Goal: Transaction & Acquisition: Purchase product/service

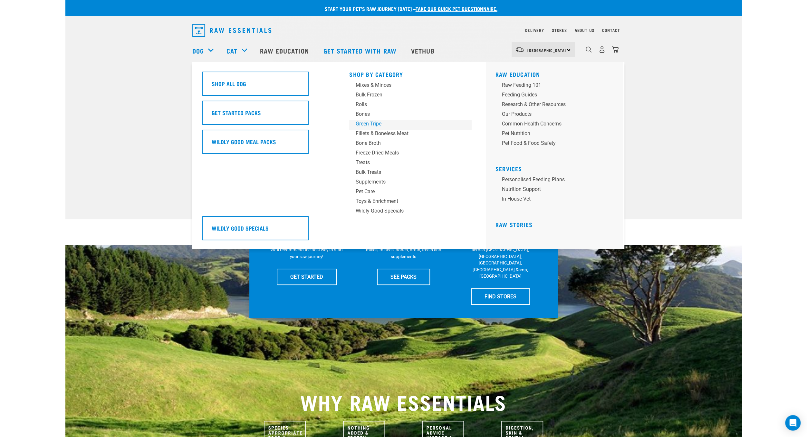
click at [373, 122] on div "Green Tripe" at bounding box center [406, 124] width 101 height 8
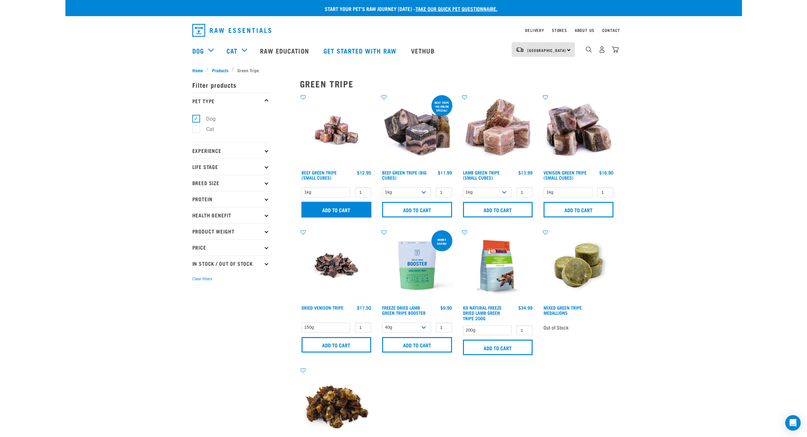
click at [342, 208] on input "Add to cart" at bounding box center [337, 209] width 70 height 15
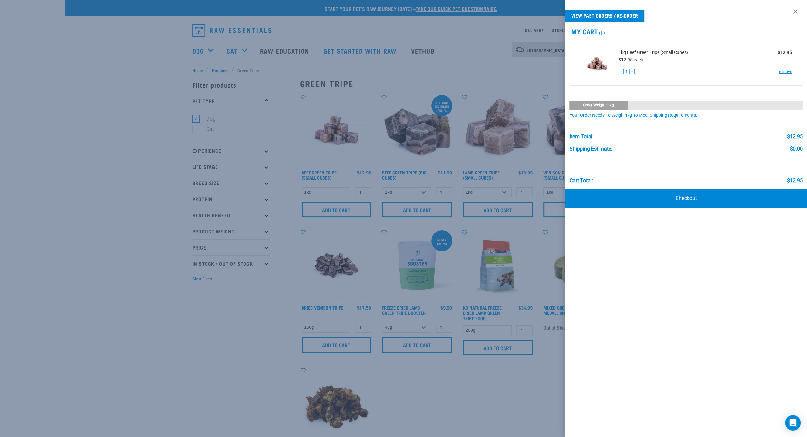
click at [512, 69] on div at bounding box center [403, 218] width 807 height 437
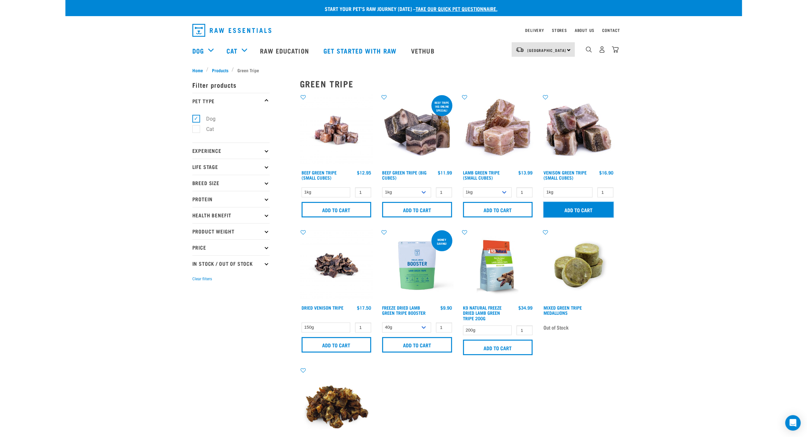
click at [571, 204] on input "Add to cart" at bounding box center [579, 209] width 70 height 15
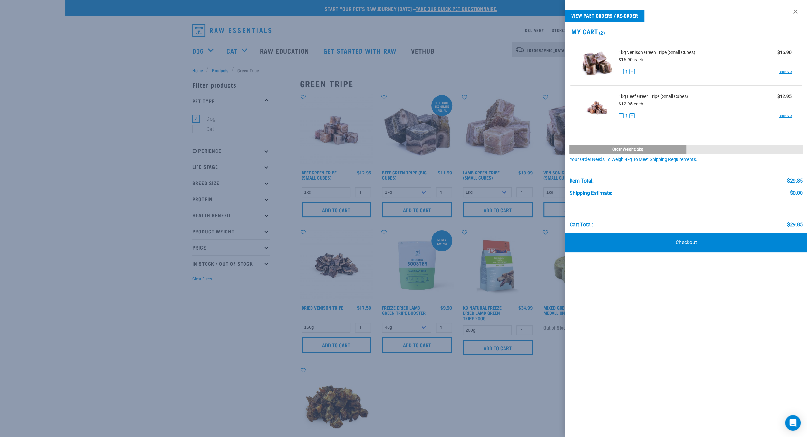
click at [199, 51] on div at bounding box center [403, 218] width 807 height 437
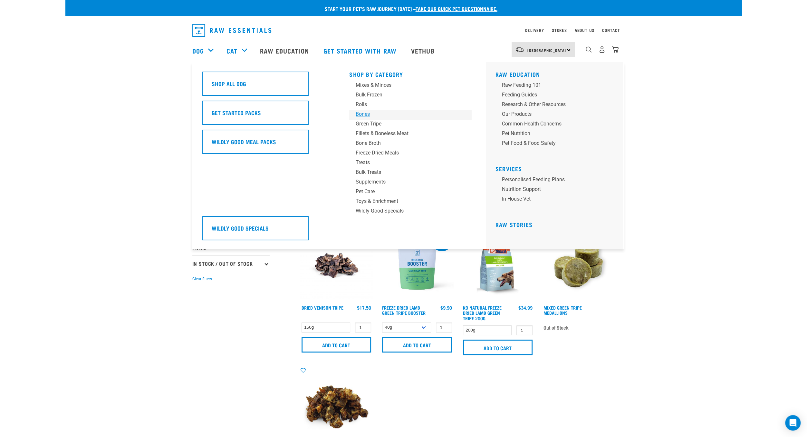
click at [367, 115] on div "Bones" at bounding box center [406, 114] width 101 height 8
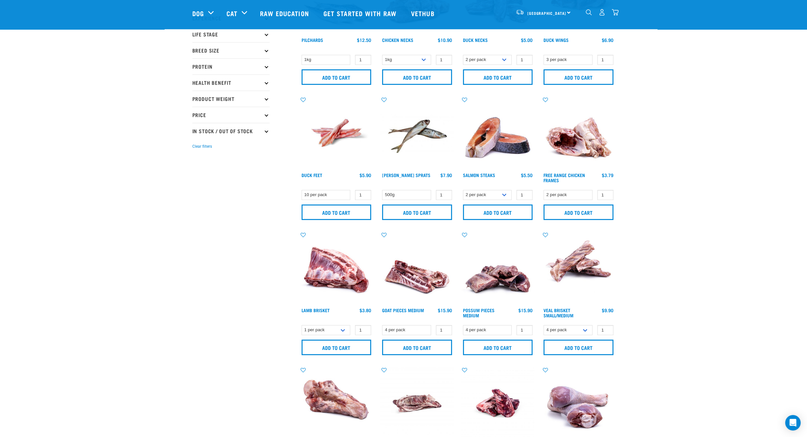
scroll to position [115, 0]
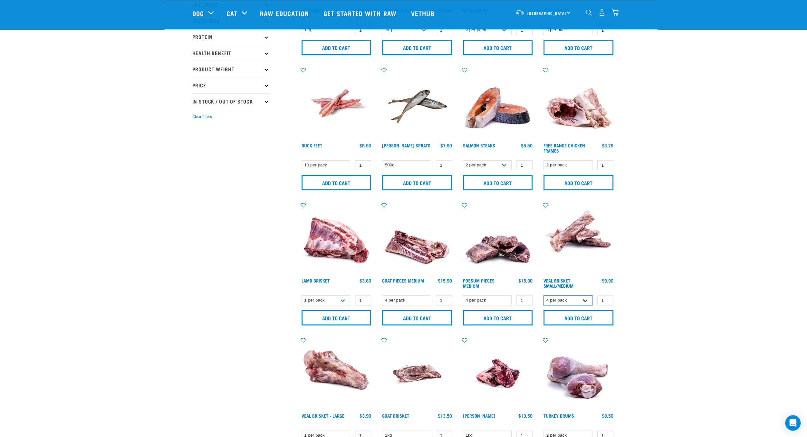
click at [544, 295] on select "4 per pack 8 per pack" at bounding box center [568, 300] width 49 height 10
select select "447645"
click option "8 per pack" at bounding box center [0, 0] width 0 height 0
type input "2"
click at [606, 297] on input "2" at bounding box center [605, 300] width 16 height 10
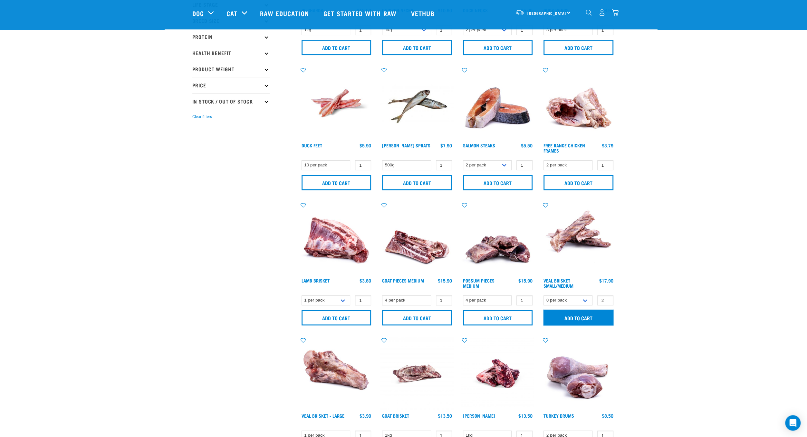
click at [597, 315] on input "Add to cart" at bounding box center [579, 317] width 70 height 15
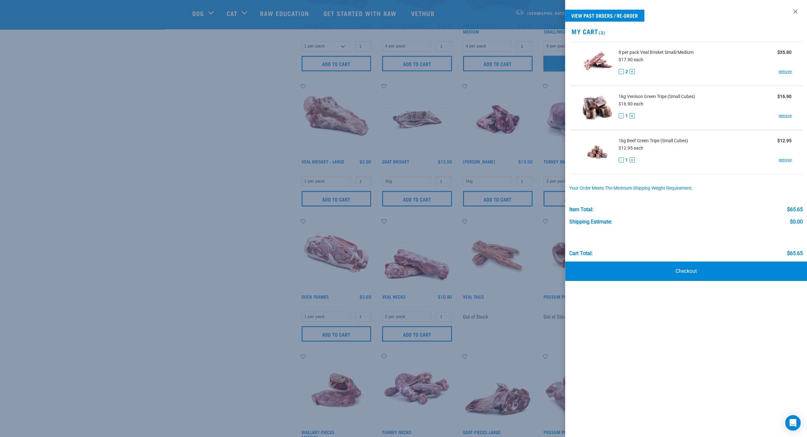
scroll to position [386, 0]
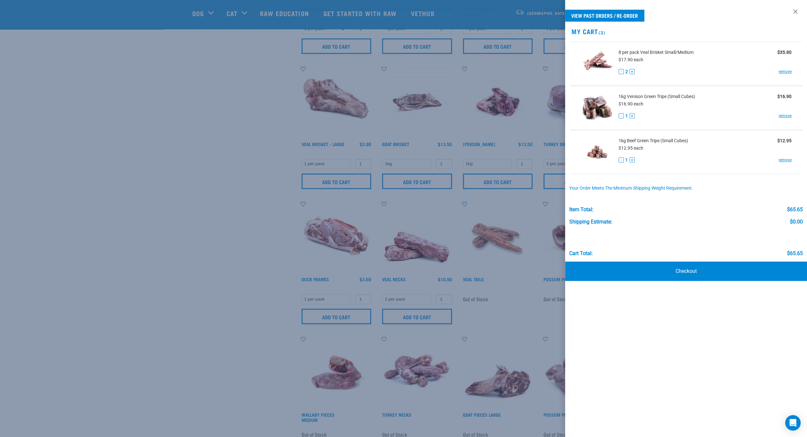
click at [158, 192] on div at bounding box center [403, 218] width 807 height 437
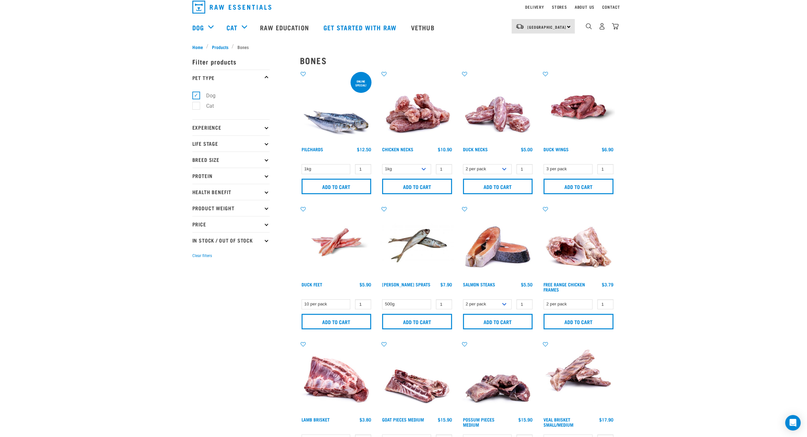
scroll to position [0, 0]
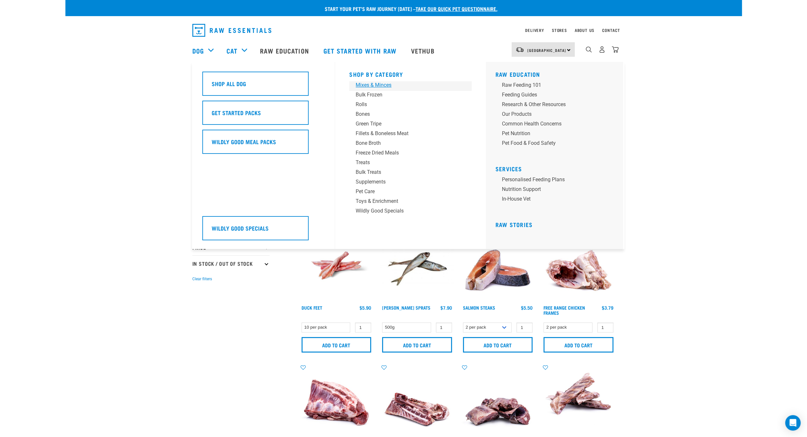
click at [372, 86] on div "Mixes & Minces" at bounding box center [406, 85] width 101 height 8
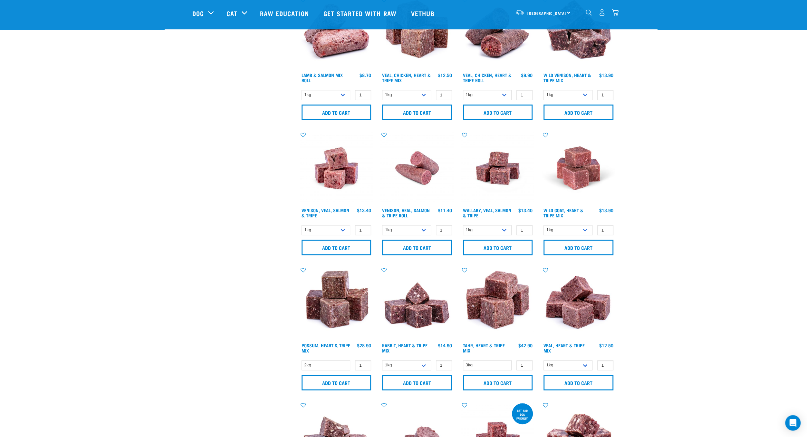
scroll to position [715, 0]
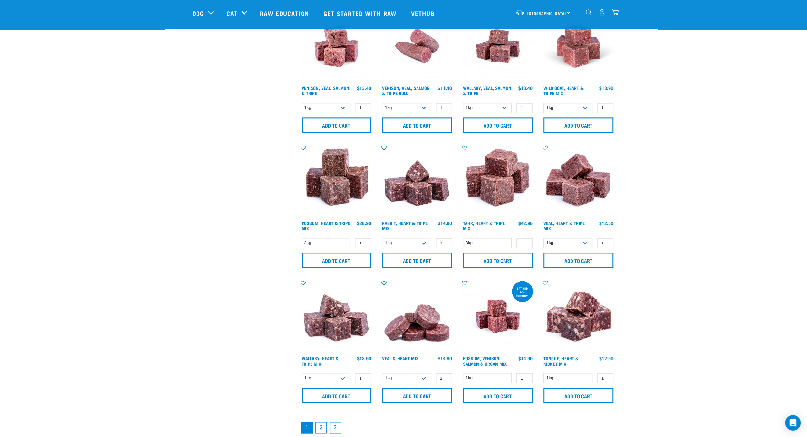
click at [321, 424] on link "2" at bounding box center [321, 427] width 12 height 12
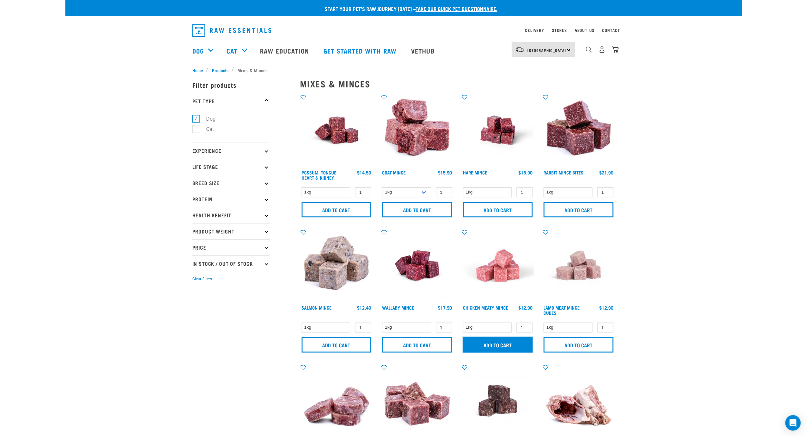
click at [514, 346] on input "Add to cart" at bounding box center [498, 344] width 70 height 15
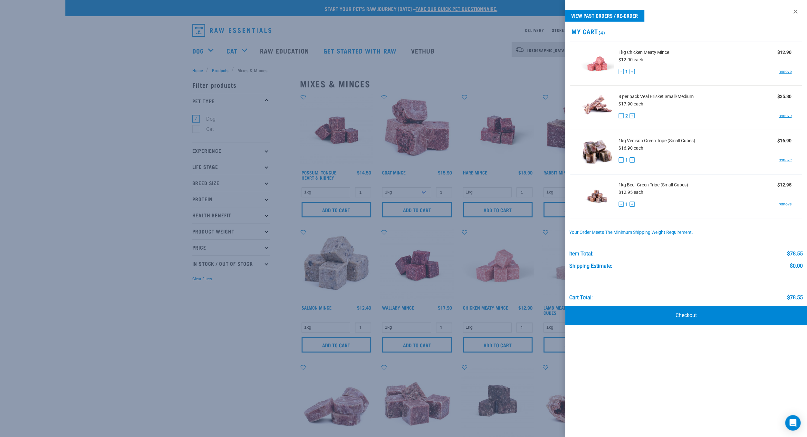
click at [198, 318] on div at bounding box center [403, 218] width 807 height 437
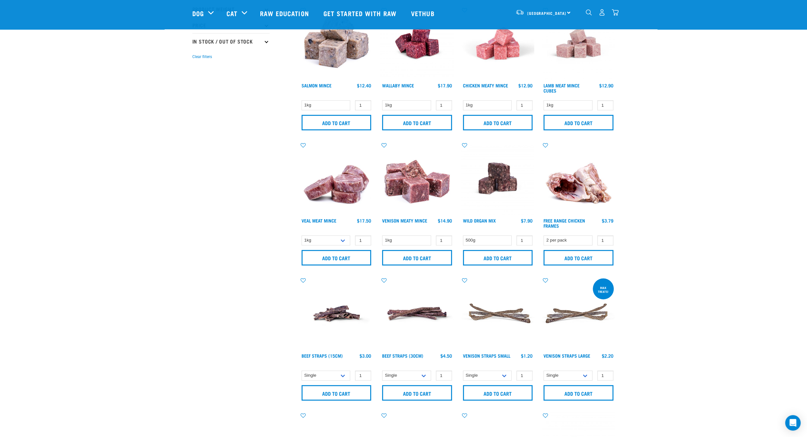
scroll to position [25, 0]
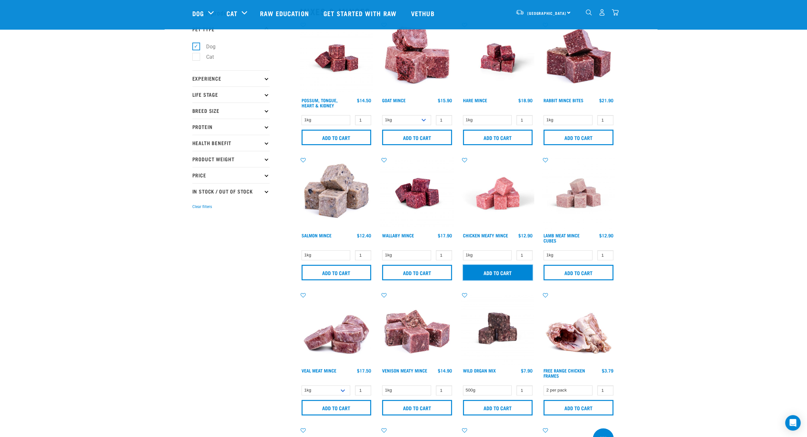
click at [493, 268] on input "Add to cart" at bounding box center [498, 272] width 70 height 15
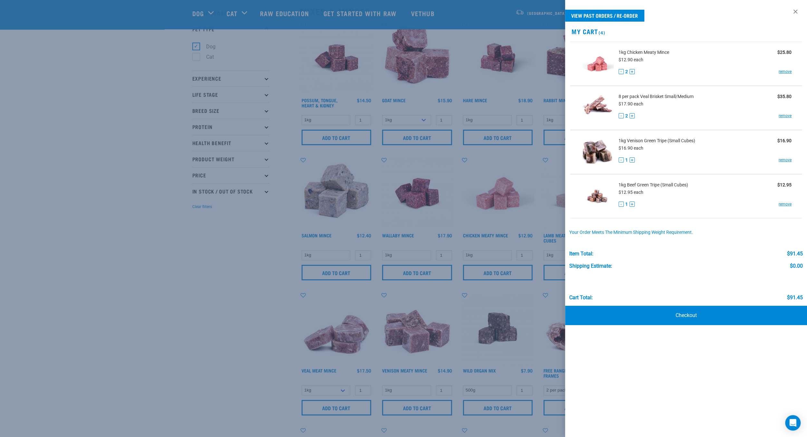
drag, startPoint x: 187, startPoint y: 262, endPoint x: 239, endPoint y: 271, distance: 52.3
click at [187, 262] on div at bounding box center [403, 218] width 807 height 437
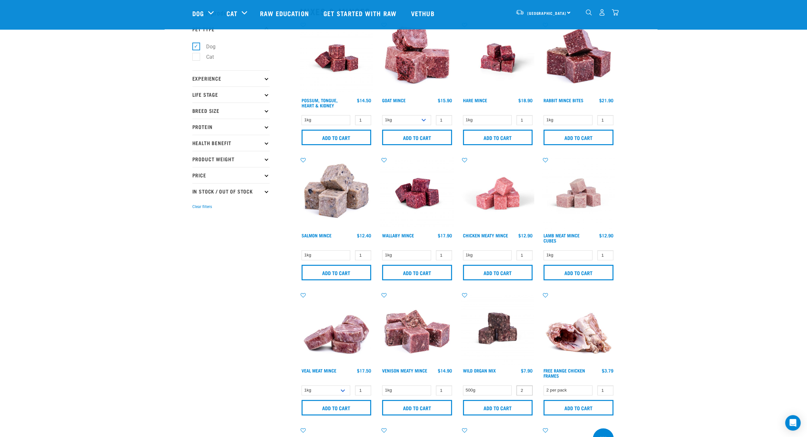
type input "2"
click at [526, 387] on input "2" at bounding box center [525, 390] width 16 height 10
click at [520, 402] on input "Add to cart" at bounding box center [498, 407] width 70 height 15
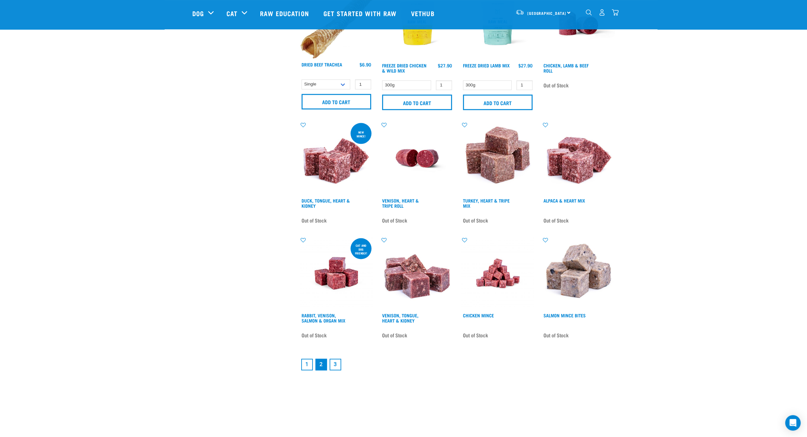
scroll to position [705, 0]
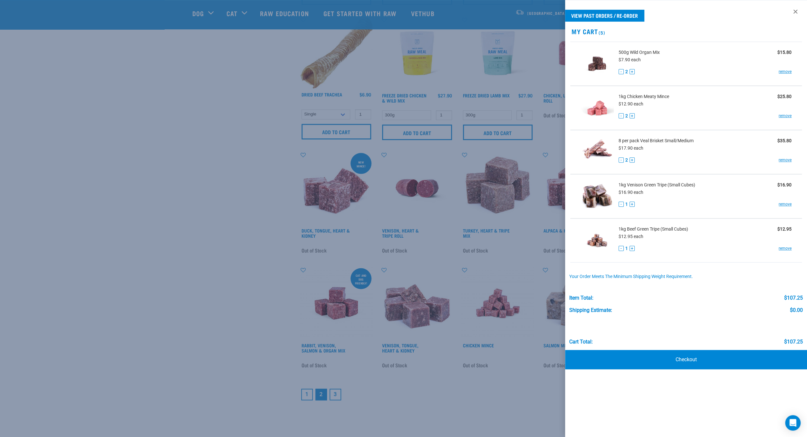
click at [206, 250] on div at bounding box center [403, 218] width 807 height 437
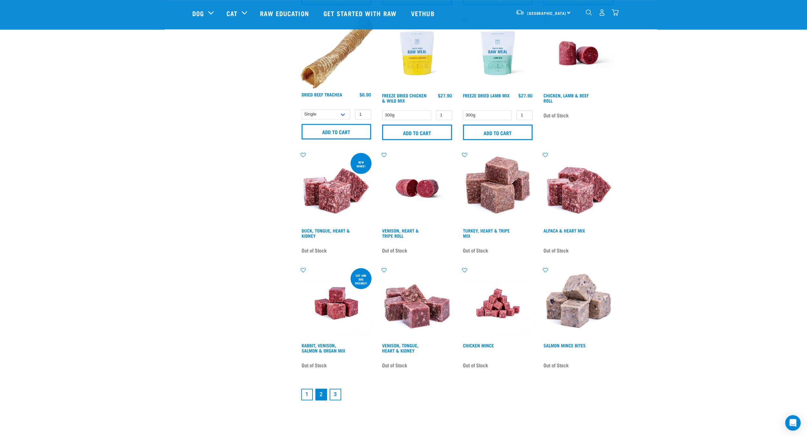
click at [338, 391] on link "3" at bounding box center [336, 394] width 12 height 12
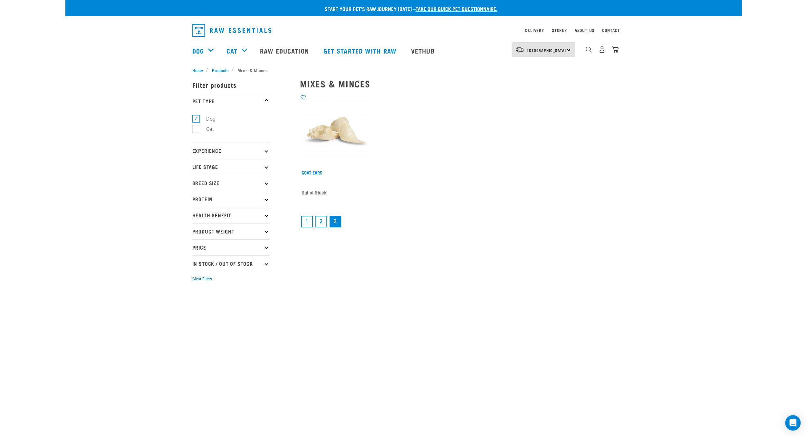
click at [587, 46] on div "dropdown navigation" at bounding box center [589, 49] width 7 height 7
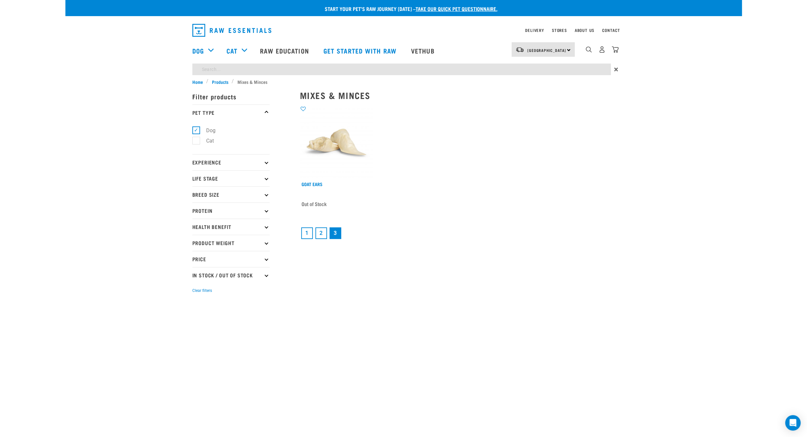
click at [444, 71] on input "search" at bounding box center [401, 69] width 419 height 12
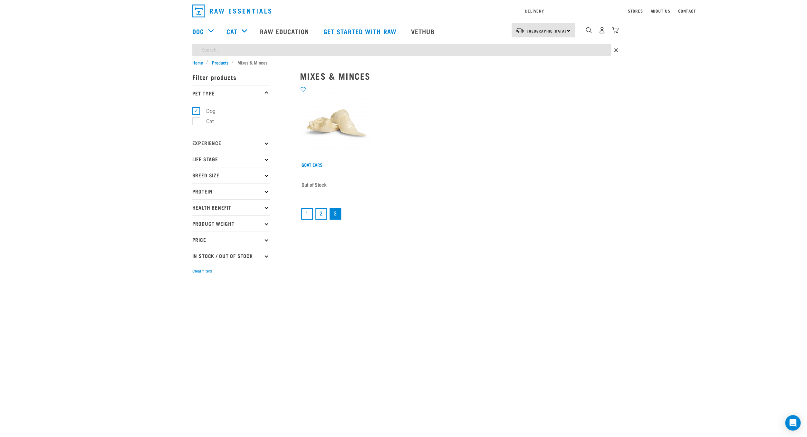
click at [429, 51] on input "search" at bounding box center [401, 50] width 419 height 12
click at [321, 47] on input "chicken" at bounding box center [401, 50] width 419 height 12
type input "chicken"
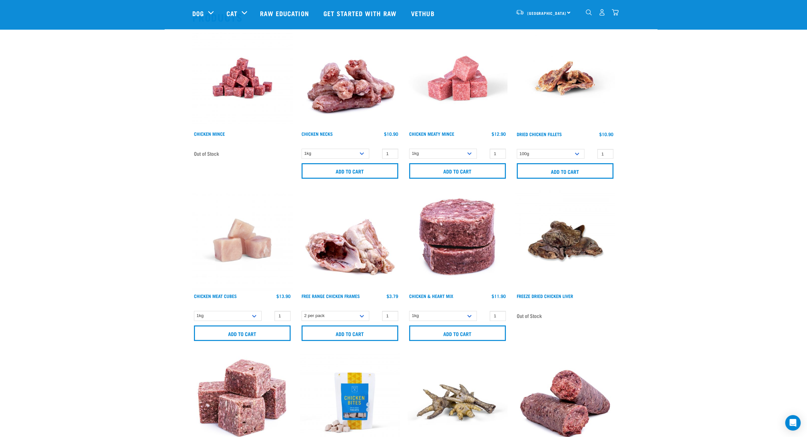
scroll to position [75, 0]
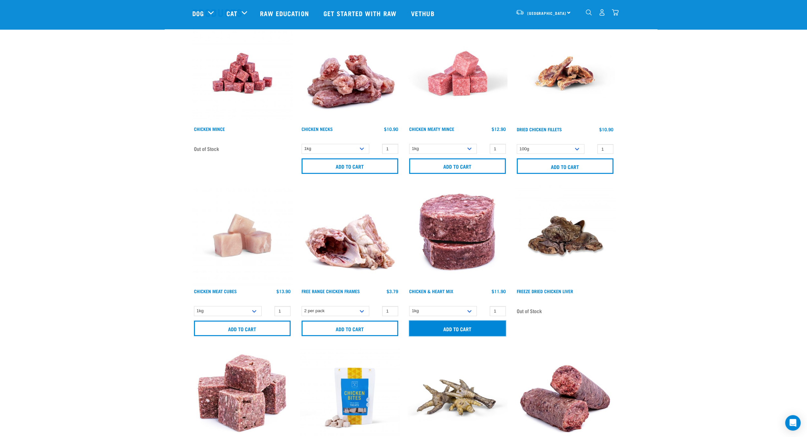
click at [472, 330] on input "Add to cart" at bounding box center [457, 327] width 97 height 15
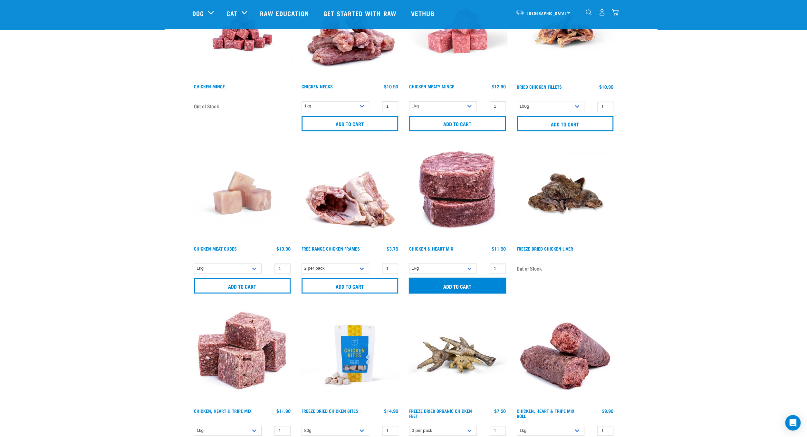
scroll to position [120, 0]
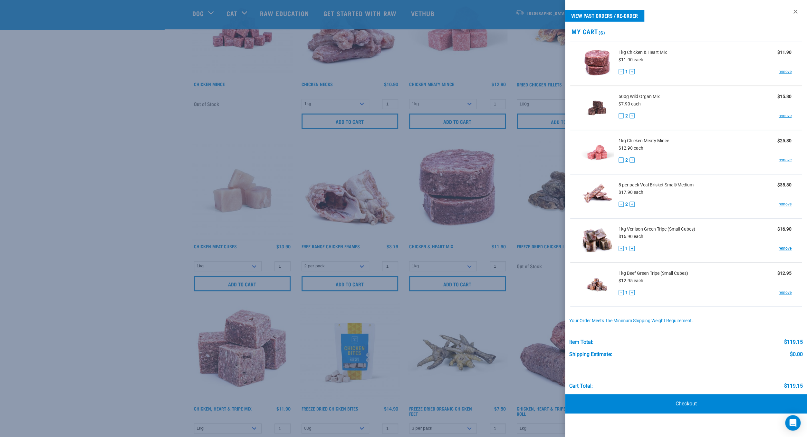
click at [115, 287] on div at bounding box center [403, 218] width 807 height 437
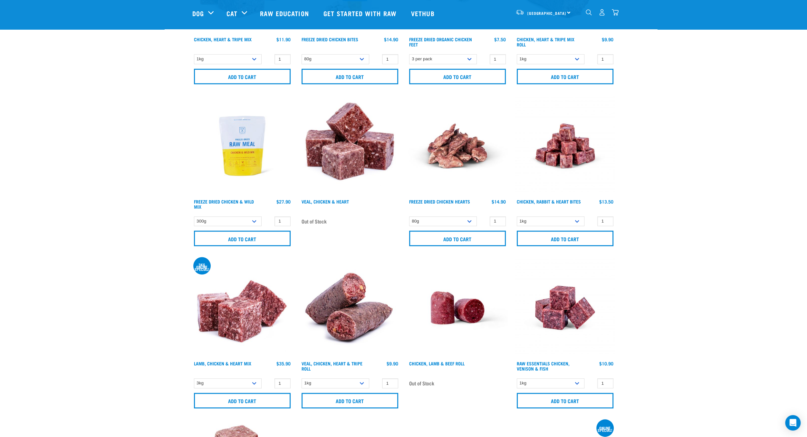
scroll to position [501, 0]
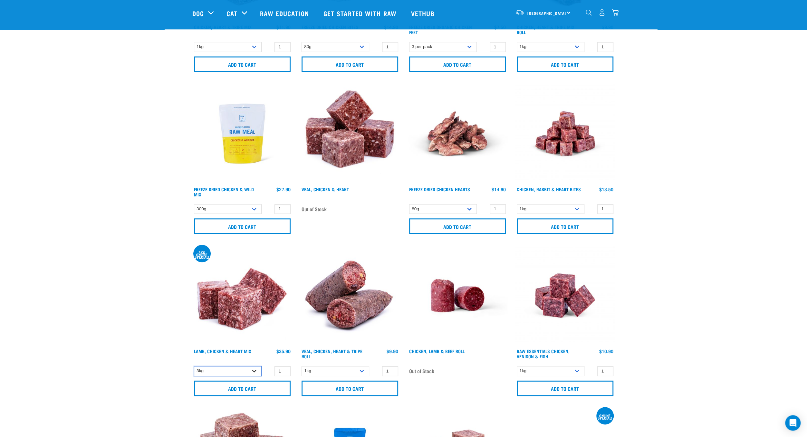
click at [194, 366] on select "3kg 1kg" at bounding box center [228, 371] width 68 height 10
select select "249"
click option "1kg" at bounding box center [0, 0] width 0 height 0
click at [237, 391] on input "Add to cart" at bounding box center [242, 387] width 97 height 15
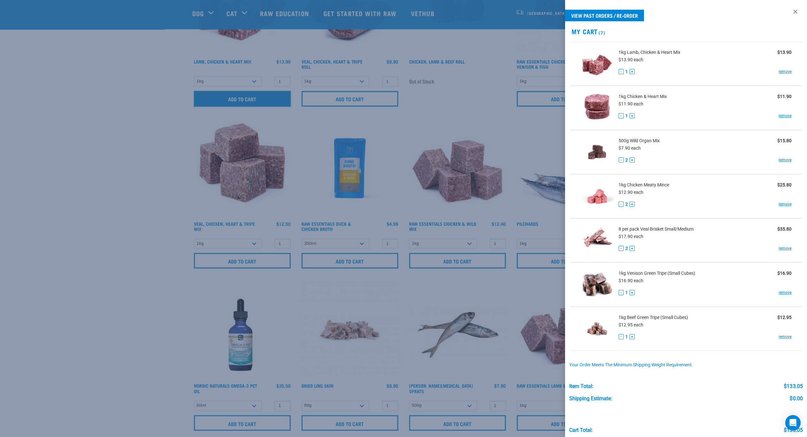
scroll to position [837, 0]
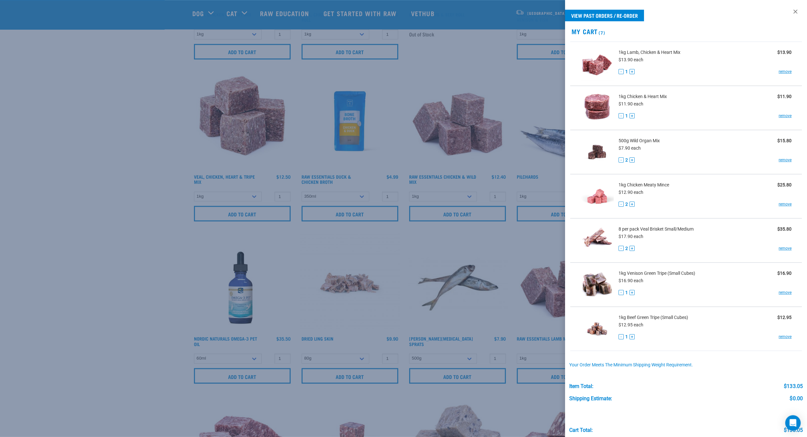
click at [97, 292] on div at bounding box center [403, 218] width 807 height 437
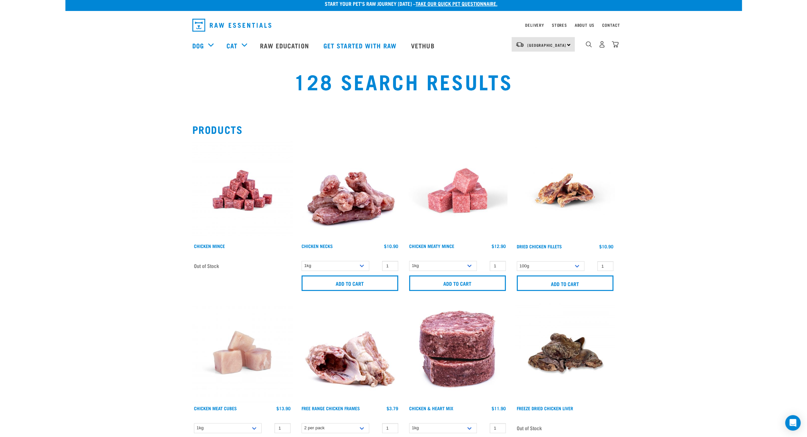
scroll to position [0, 0]
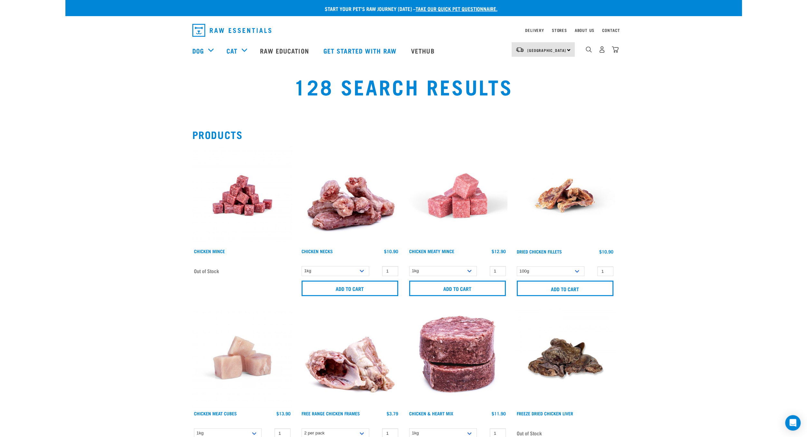
click at [588, 54] on div "10" at bounding box center [602, 49] width 33 height 15
click at [588, 53] on div "10" at bounding box center [602, 49] width 33 height 15
click at [588, 51] on img "dropdown navigation" at bounding box center [589, 49] width 6 height 6
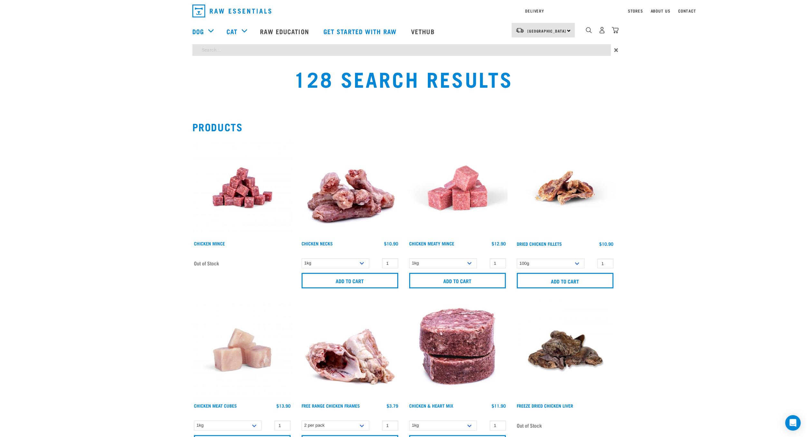
click at [456, 56] on input "search" at bounding box center [401, 50] width 419 height 12
type input "organ"
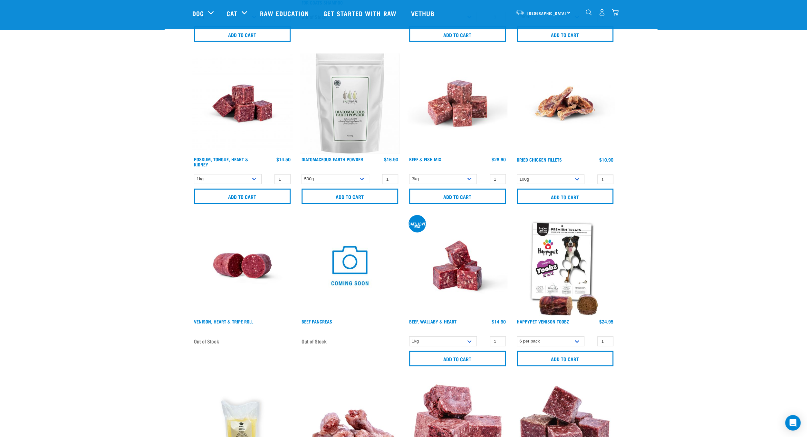
scroll to position [1697, 0]
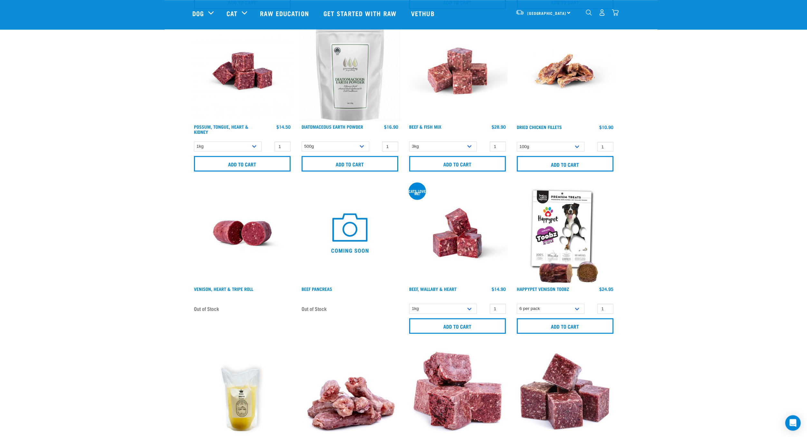
click at [613, 13] on img "dropdown navigation" at bounding box center [615, 12] width 7 height 7
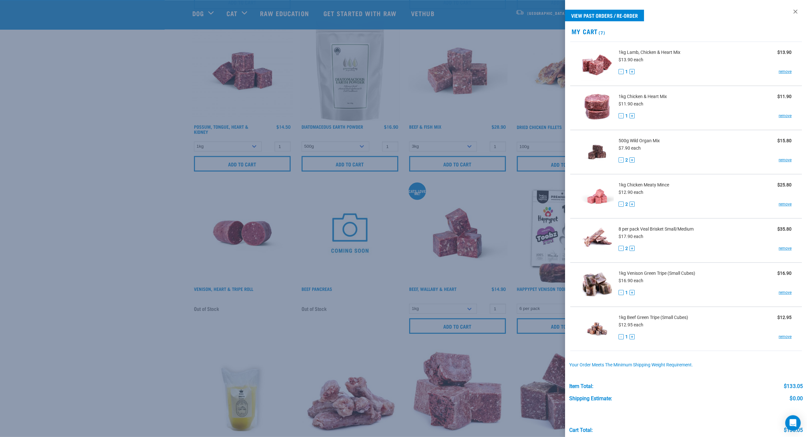
click at [145, 229] on div at bounding box center [403, 218] width 807 height 437
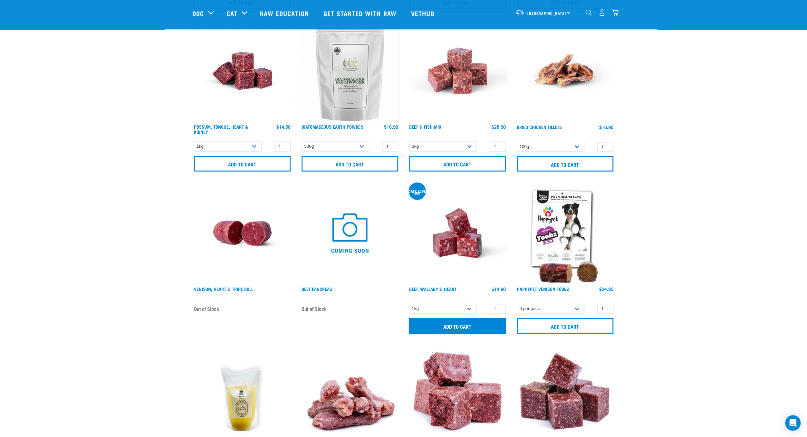
click at [471, 318] on input "Add to cart" at bounding box center [457, 325] width 97 height 15
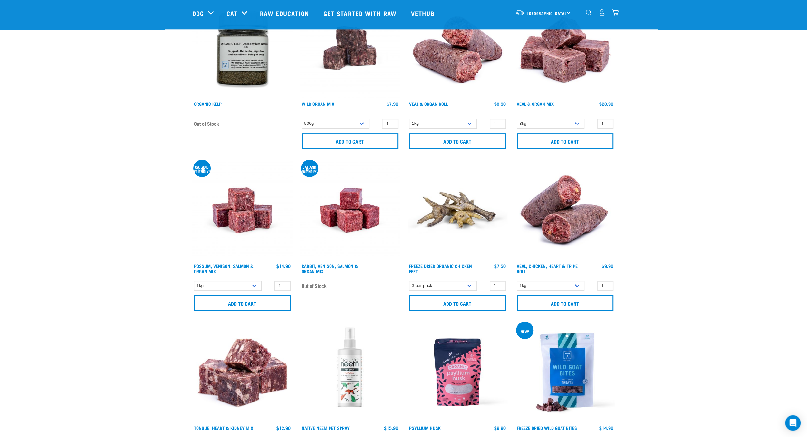
scroll to position [0, 0]
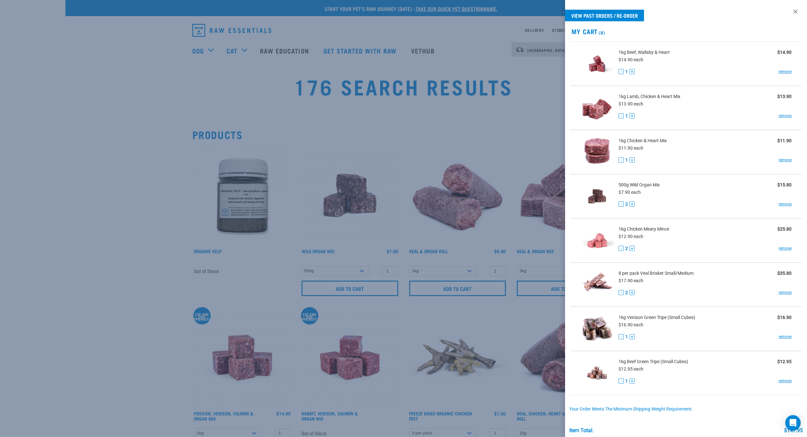
click at [483, 32] on div at bounding box center [403, 218] width 807 height 437
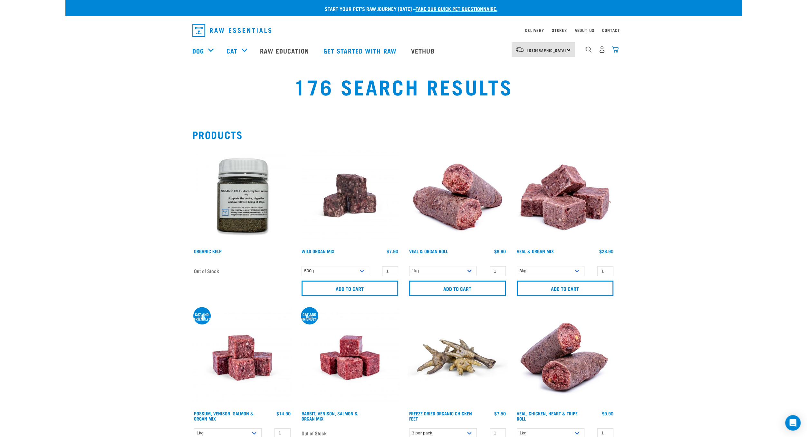
click at [613, 47] on img "dropdown navigation" at bounding box center [615, 49] width 7 height 7
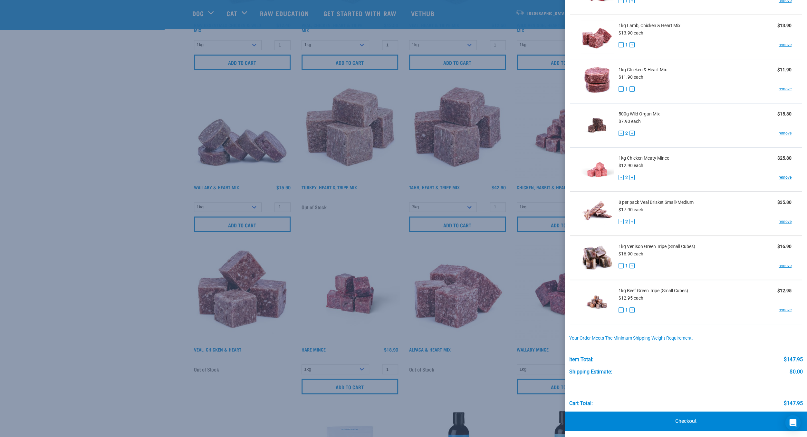
scroll to position [989, 0]
click at [683, 419] on link "Checkout" at bounding box center [686, 420] width 242 height 19
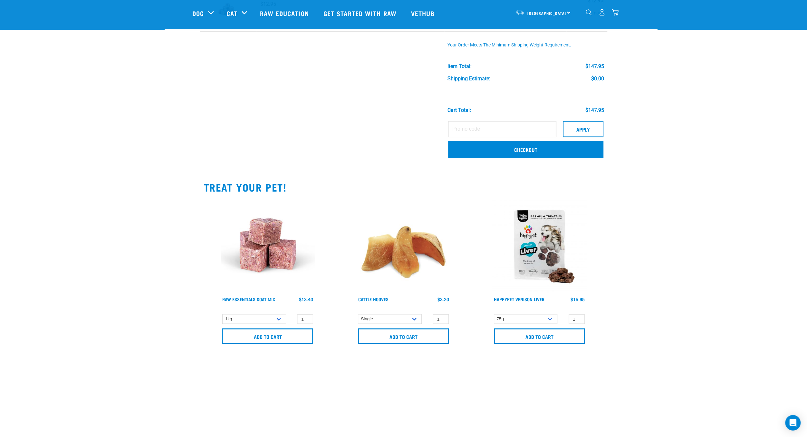
scroll to position [334, 0]
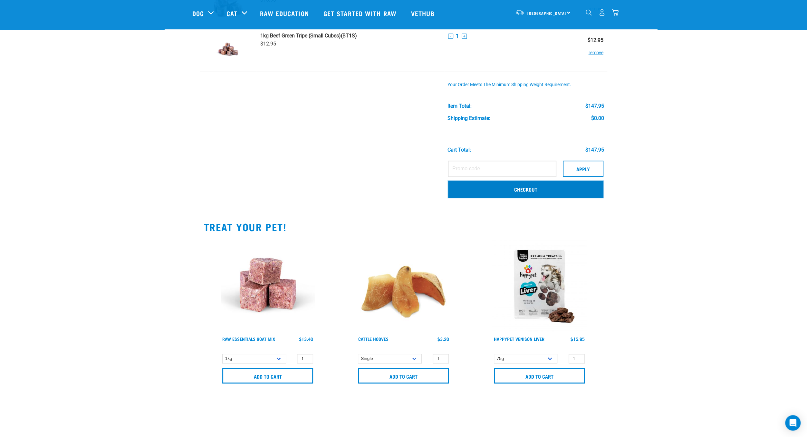
click at [537, 191] on link "Checkout" at bounding box center [525, 188] width 155 height 17
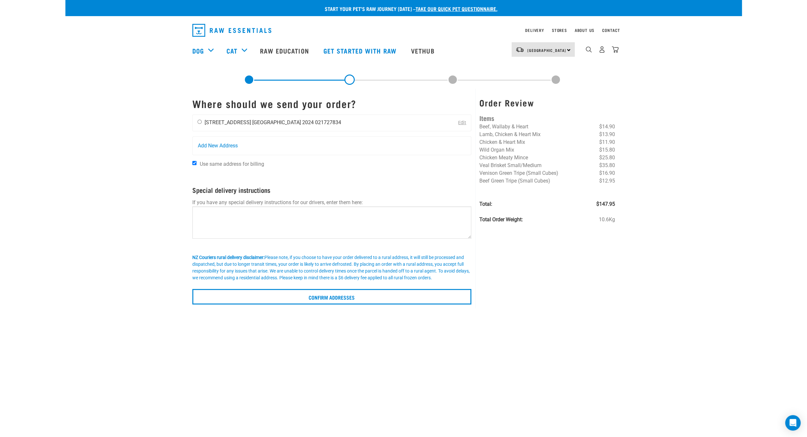
click at [200, 123] on input "radio" at bounding box center [200, 122] width 4 height 4
radio input "true"
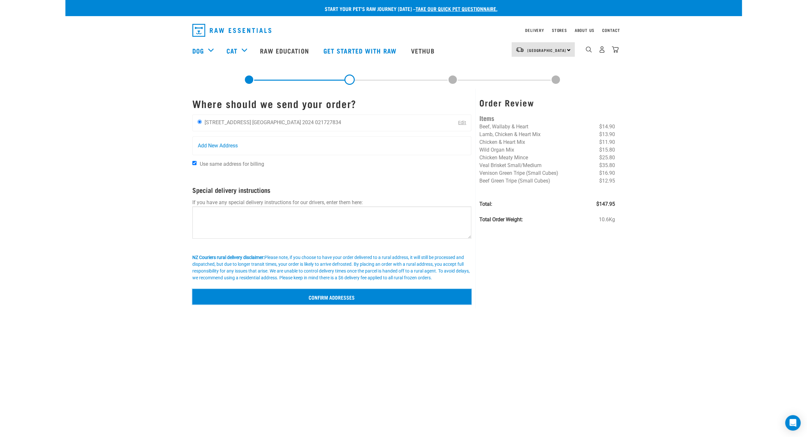
click at [342, 295] on input "Confirm addresses" at bounding box center [331, 296] width 279 height 15
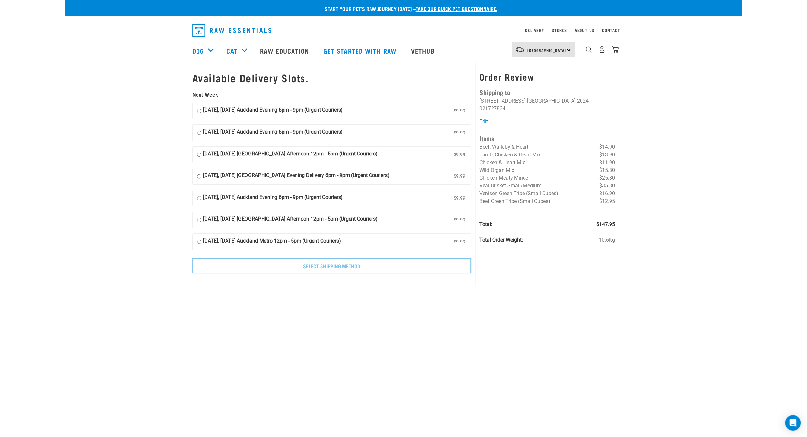
click at [199, 112] on input "[DATE], [DATE] Auckland Evening 6pm - 9pm (Urgent Couriers) $9.99" at bounding box center [199, 111] width 4 height 10
radio input "true"
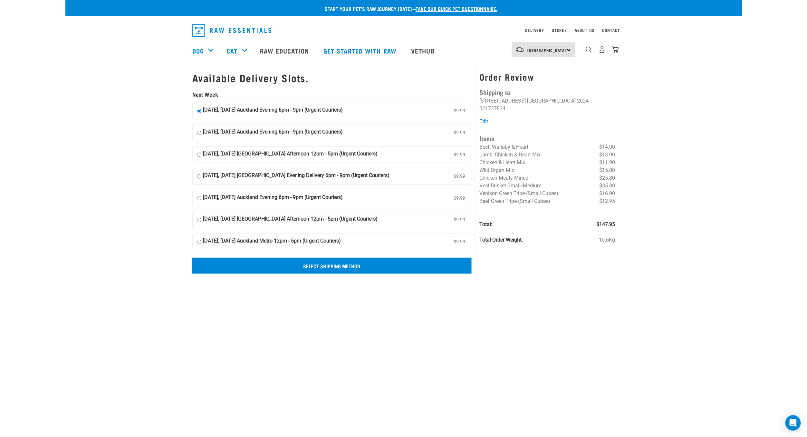
click at [371, 265] on input "Select Shipping Method" at bounding box center [331, 265] width 279 height 15
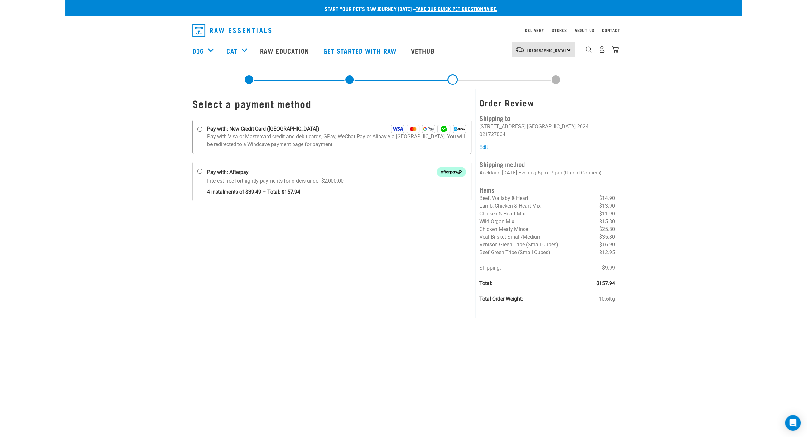
click at [215, 133] on p "Pay with Visa or Mastercard credit and debit cards, GPay, WeChat Pay or Alipay …" at bounding box center [336, 140] width 259 height 15
click at [202, 132] on input "Pay with: New Credit Card ([GEOGRAPHIC_DATA])" at bounding box center [199, 129] width 5 height 5
radio input "true"
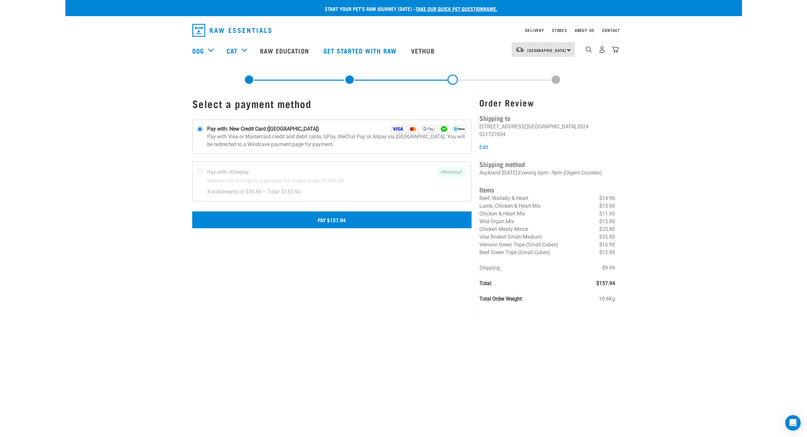
click at [334, 218] on button "Pay $157.94" at bounding box center [331, 219] width 279 height 16
